Goal: Find specific page/section: Find specific page/section

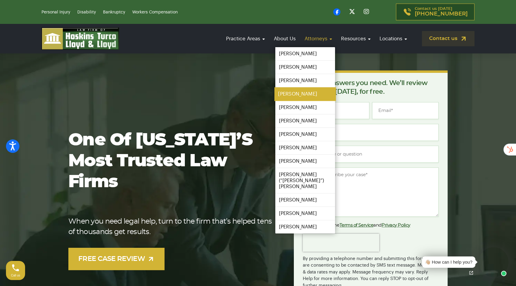
click at [297, 90] on link "[PERSON_NAME]" at bounding box center [304, 93] width 61 height 13
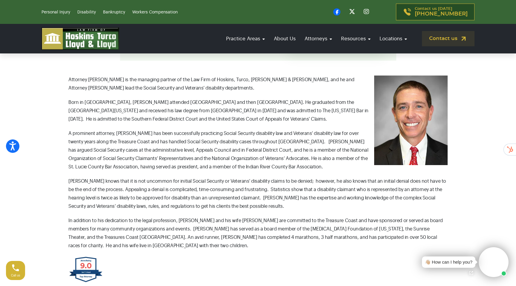
scroll to position [195, 0]
